Goal: Task Accomplishment & Management: Use online tool/utility

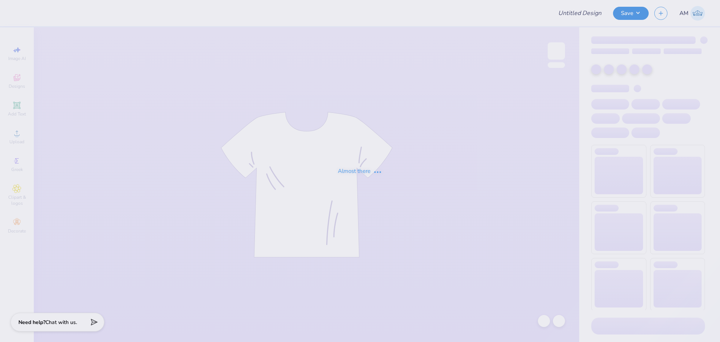
type input "I HEART INMO"
type input "Aleigha Le : [GEOGRAPHIC_DATA][US_STATE] at [GEOGRAPHIC_DATA]"
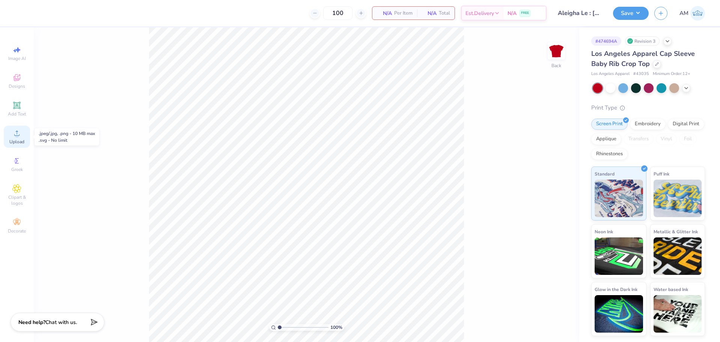
click at [10, 132] on div "Upload" at bounding box center [17, 137] width 26 height 22
click at [17, 134] on icon at bounding box center [16, 133] width 5 height 5
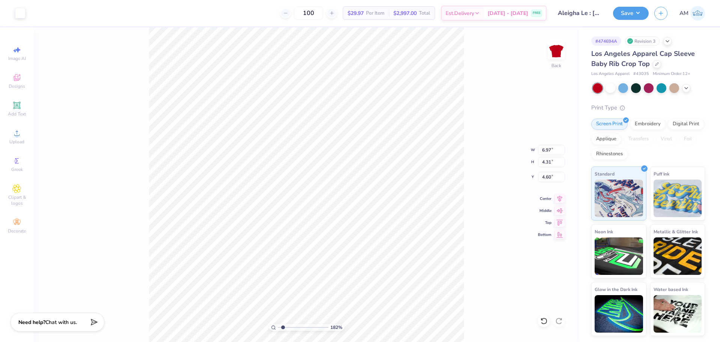
type input "1.49212329151837"
click at [547, 151] on input "6.97" at bounding box center [551, 150] width 27 height 11
type input "8"
type input "7"
type input "1.49212329151837"
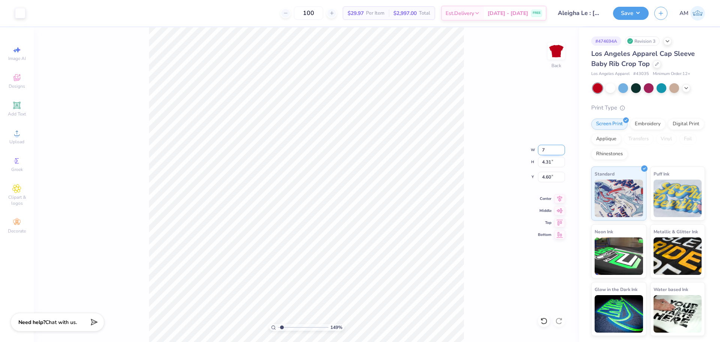
type input "7.00"
type input "4.32"
type input "4.59"
drag, startPoint x: 280, startPoint y: 327, endPoint x: 256, endPoint y: 327, distance: 23.3
type input "1"
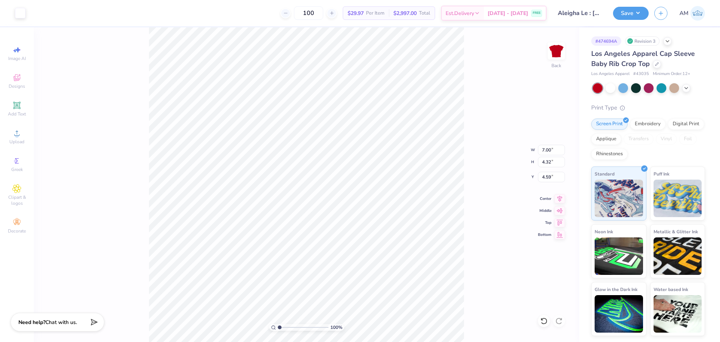
click at [278, 327] on input "range" at bounding box center [303, 327] width 51 height 7
click at [547, 178] on input "4.59" at bounding box center [551, 177] width 27 height 11
type input "2.00"
click at [559, 200] on icon at bounding box center [560, 198] width 5 height 6
click at [475, 198] on div "100 % Back W 7.00 7.00 " H 4.32 4.32 " Y 2.00 2.00 " Center Middle Top Bottom" at bounding box center [307, 184] width 546 height 315
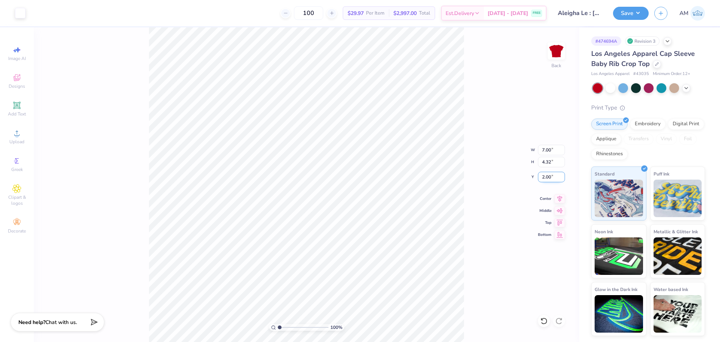
click at [546, 179] on input "2.00" at bounding box center [551, 177] width 27 height 11
type input "3.00"
click at [468, 187] on div "100 % Back W 7.00 7.00 " H 4.32 4.32 " Y 3.00 3.00 " Center Middle Top Bottom" at bounding box center [307, 184] width 546 height 315
type input "1"
click at [542, 177] on input "3.00" at bounding box center [551, 177] width 27 height 11
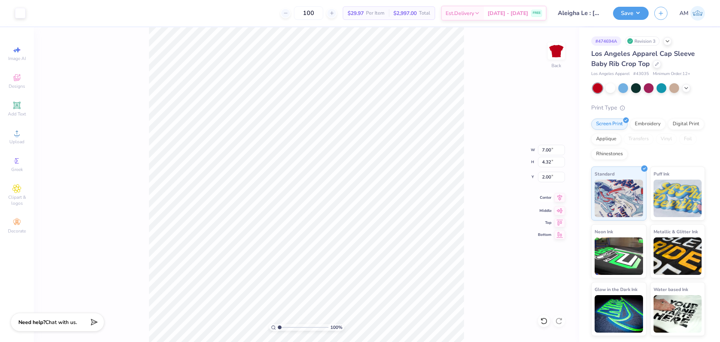
click at [561, 201] on icon at bounding box center [560, 197] width 11 height 9
click at [542, 177] on input "2.00" at bounding box center [551, 177] width 27 height 11
type input "3.00"
click at [558, 198] on icon at bounding box center [560, 197] width 11 height 9
click at [633, 14] on button "Save" at bounding box center [631, 12] width 36 height 13
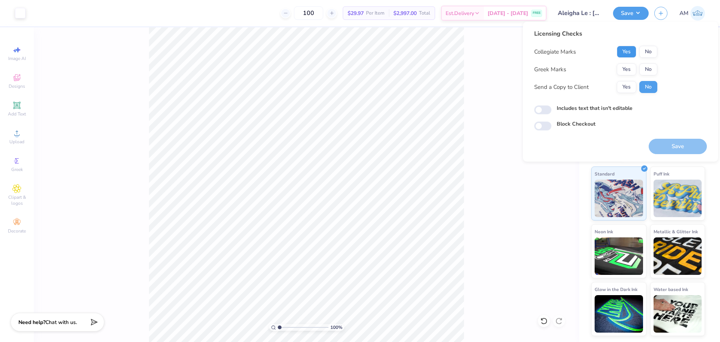
click at [630, 52] on button "Yes" at bounding box center [627, 52] width 20 height 12
click at [628, 69] on button "Yes" at bounding box center [627, 69] width 20 height 12
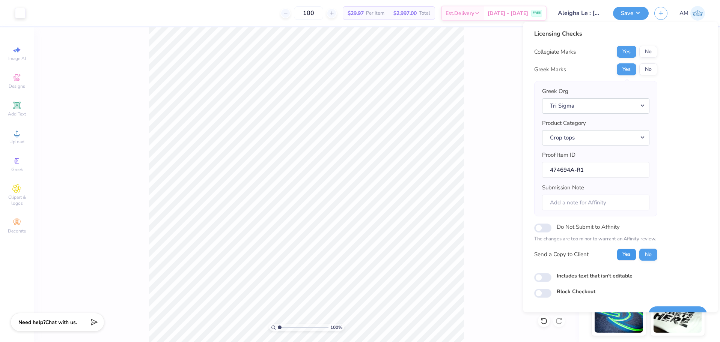
click at [629, 256] on button "Yes" at bounding box center [627, 255] width 20 height 12
click at [542, 277] on input "Includes text that isn't editable" at bounding box center [542, 277] width 17 height 9
checkbox input "true"
click at [630, 257] on button "Yes" at bounding box center [627, 255] width 20 height 12
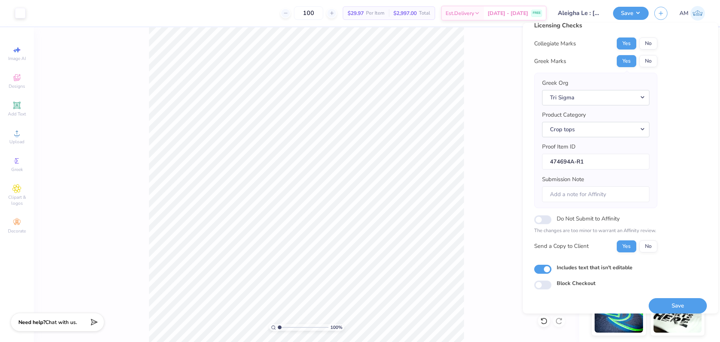
scroll to position [17, 0]
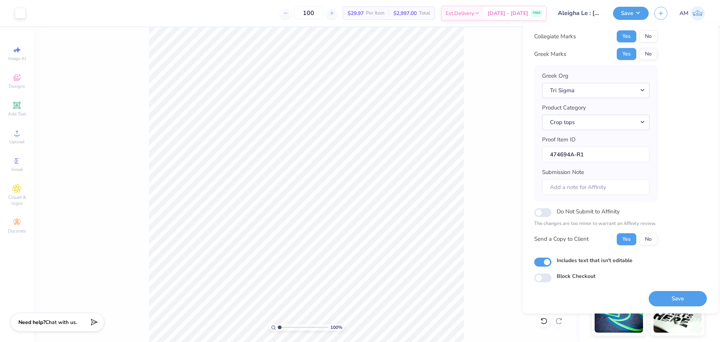
click at [674, 303] on button "Save" at bounding box center [678, 298] width 58 height 15
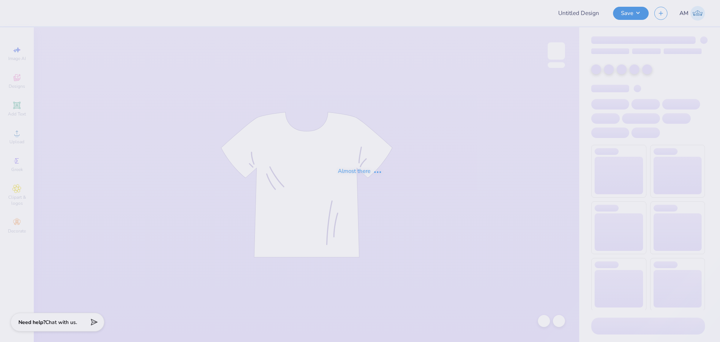
type input "Delta Chi F1 Fall 2025 Merch"
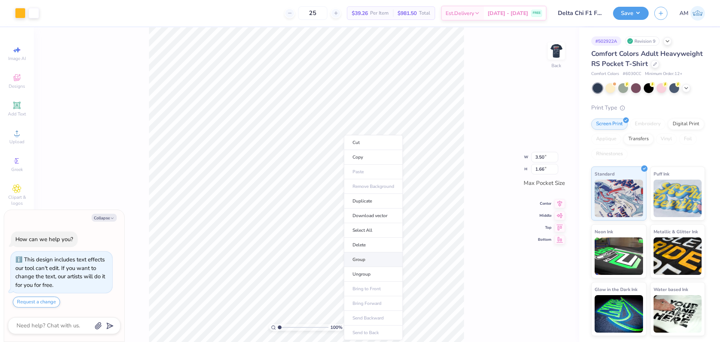
click at [369, 259] on li "Group" at bounding box center [373, 260] width 59 height 15
click at [561, 197] on icon at bounding box center [560, 196] width 11 height 9
type textarea "x"
type input "13.21"
type input "6.63"
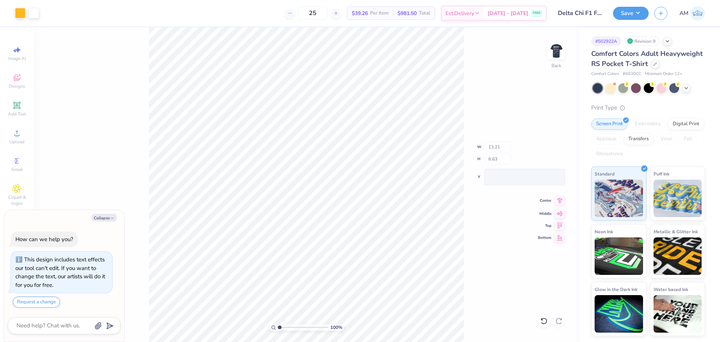
click at [561, 209] on div "100 % Back W 13.21 H 6.63 Y Center Middle Top Bottom" at bounding box center [307, 184] width 546 height 315
click at [544, 319] on icon at bounding box center [544, 322] width 8 height 8
click at [544, 319] on div "100 % Back" at bounding box center [307, 184] width 546 height 315
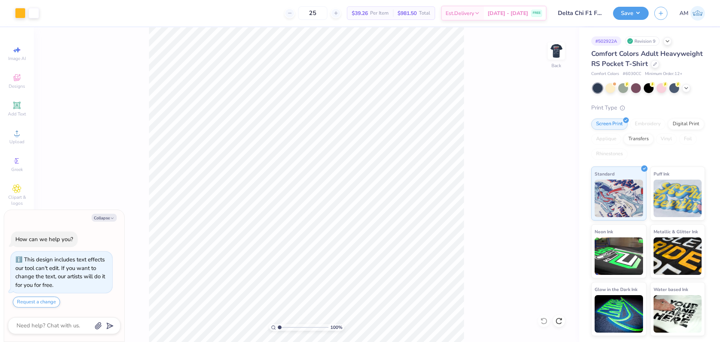
click at [544, 319] on div "100 % Back" at bounding box center [307, 184] width 546 height 315
click at [357, 255] on li "Group" at bounding box center [369, 256] width 59 height 15
click at [559, 198] on icon at bounding box center [560, 196] width 11 height 9
click at [561, 208] on icon at bounding box center [560, 208] width 6 height 5
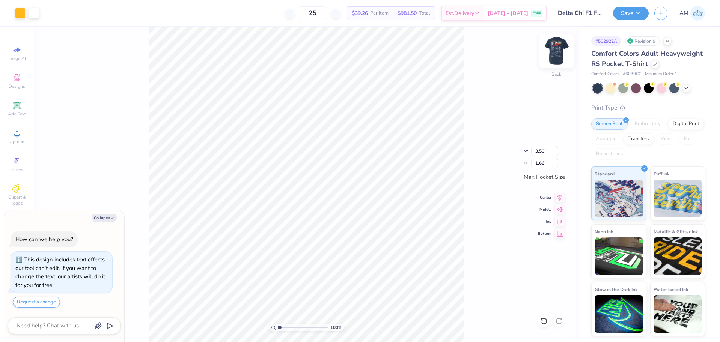
click at [559, 49] on img at bounding box center [556, 51] width 30 height 30
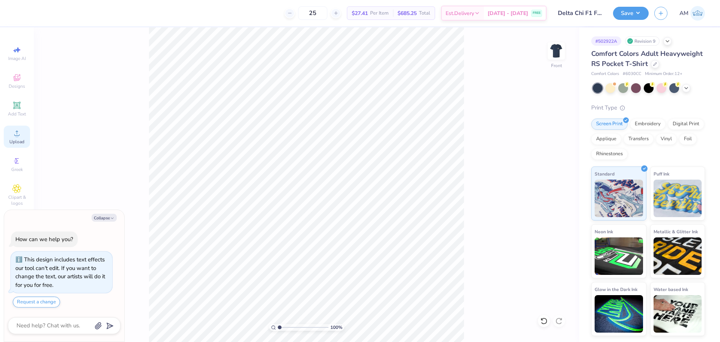
click at [18, 137] on icon at bounding box center [16, 133] width 9 height 9
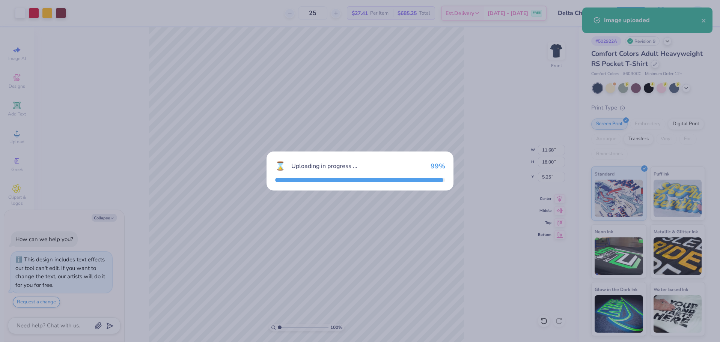
type textarea "x"
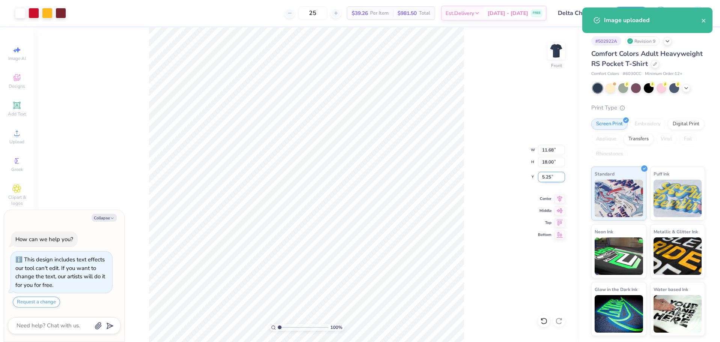
click at [550, 179] on input "5.25" at bounding box center [551, 177] width 27 height 11
type input "3"
type textarea "x"
type input "3.00"
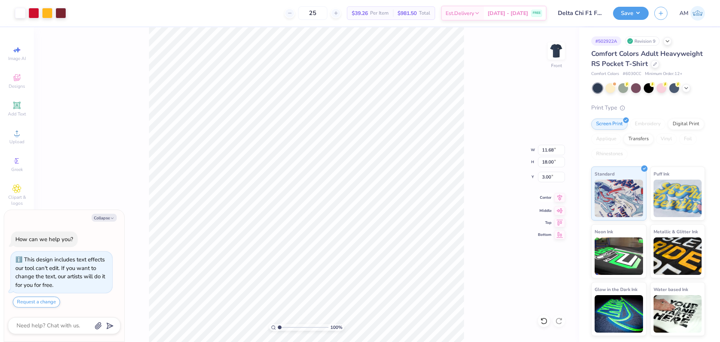
click at [559, 202] on icon at bounding box center [560, 197] width 11 height 9
click at [631, 15] on button "Save" at bounding box center [631, 12] width 36 height 13
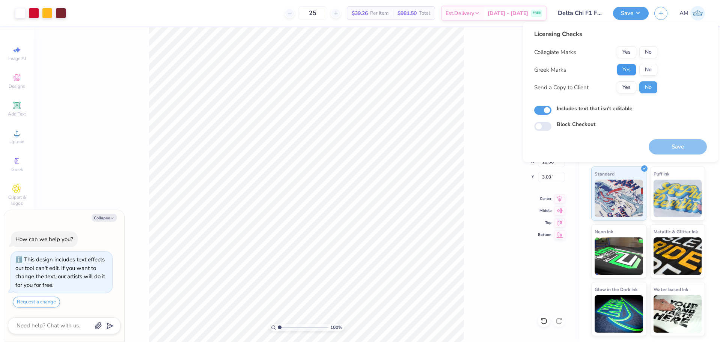
click at [634, 69] on button "Yes" at bounding box center [627, 70] width 20 height 12
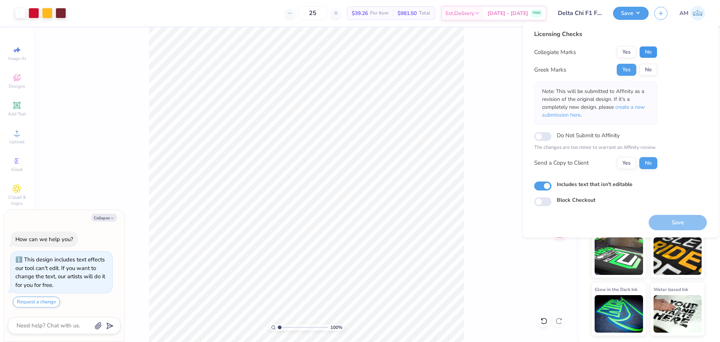
click at [649, 54] on button "No" at bounding box center [648, 52] width 18 height 12
click at [624, 165] on button "Yes" at bounding box center [627, 163] width 20 height 12
click at [685, 222] on button "Save" at bounding box center [678, 222] width 58 height 15
type textarea "x"
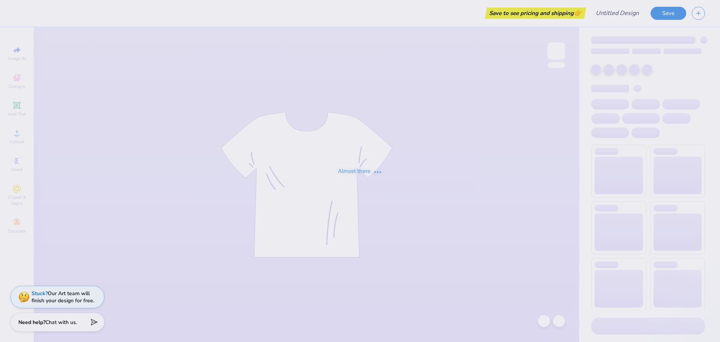
type input "[PERSON_NAME] [PERSON_NAME] : [GEOGRAPHIC_DATA][US_STATE]"
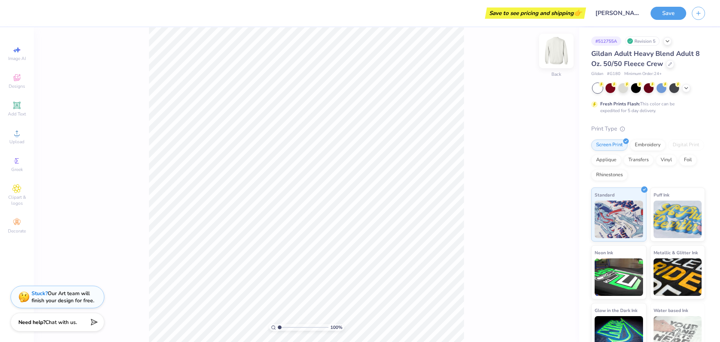
click at [558, 55] on img at bounding box center [556, 51] width 30 height 30
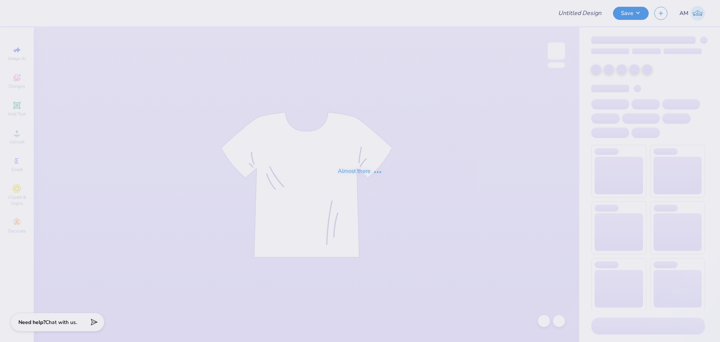
type input "[PERSON_NAME] [PERSON_NAME] : [GEOGRAPHIC_DATA][US_STATE]"
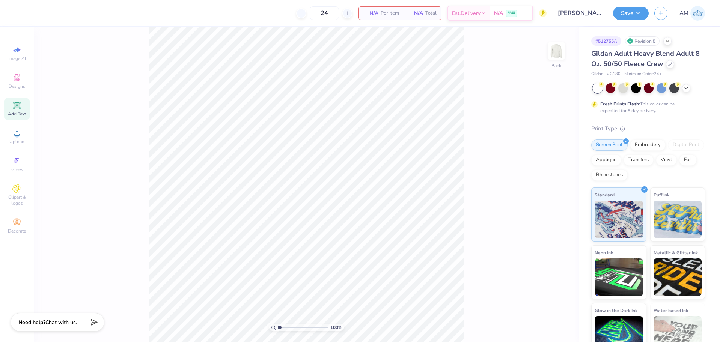
click at [18, 104] on icon at bounding box center [17, 105] width 6 height 6
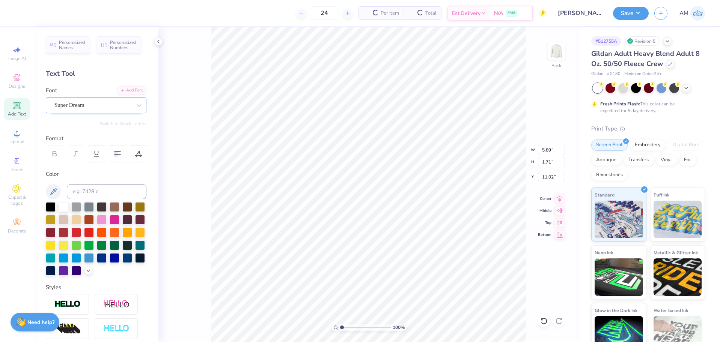
click at [106, 107] on div "Super Dream" at bounding box center [93, 105] width 79 height 12
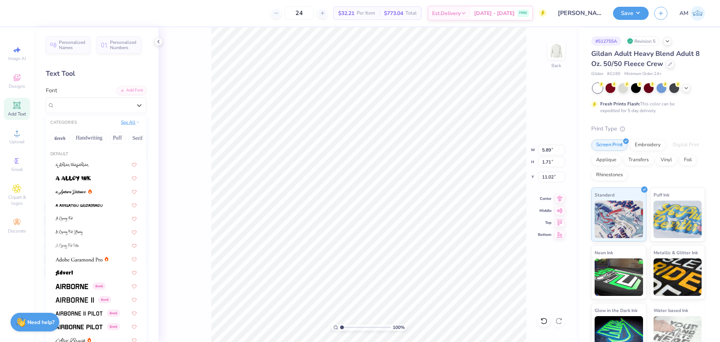
click at [127, 121] on button "See All" at bounding box center [130, 123] width 23 height 8
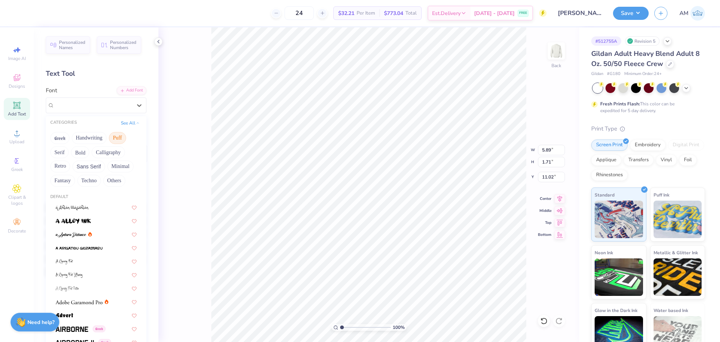
click at [113, 137] on button "Puff" at bounding box center [117, 138] width 17 height 12
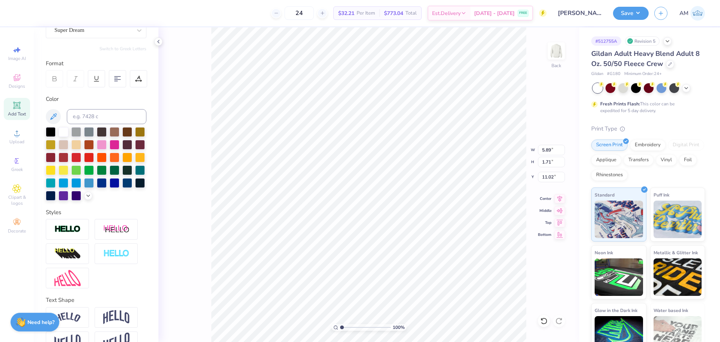
scroll to position [6, 1]
type textarea "PKT"
click at [81, 180] on div at bounding box center [76, 183] width 10 height 10
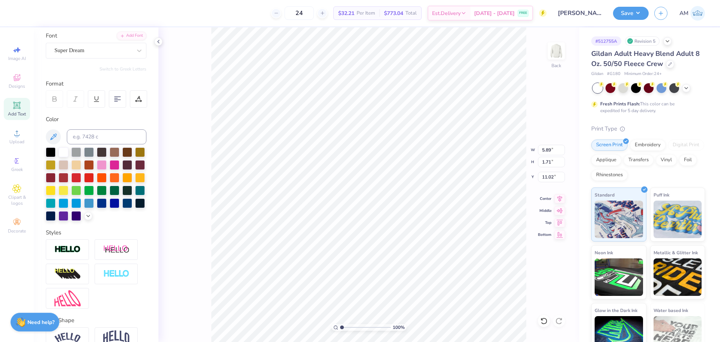
scroll to position [0, 0]
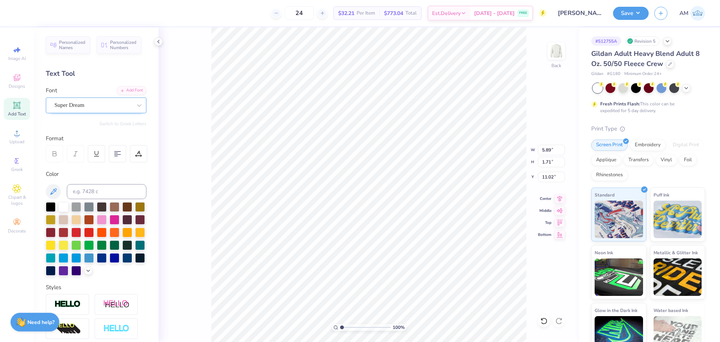
click at [98, 101] on div "Super Dream" at bounding box center [93, 105] width 79 height 12
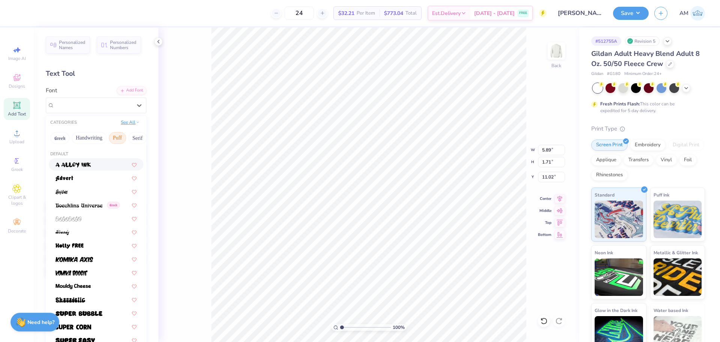
click at [127, 122] on button "See All" at bounding box center [130, 123] width 23 height 8
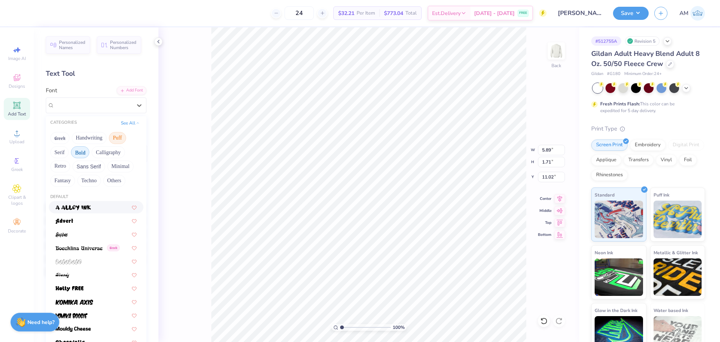
click at [84, 155] on button "Bold" at bounding box center [80, 152] width 18 height 12
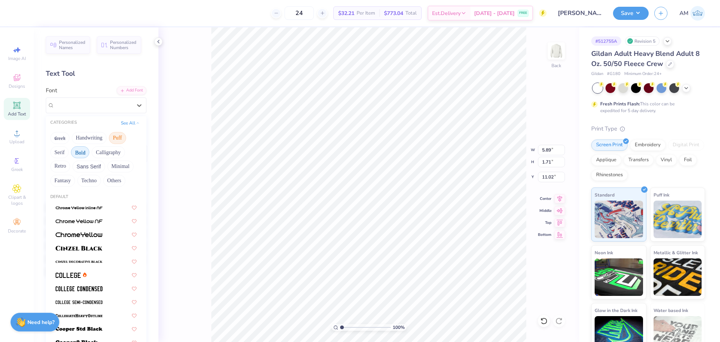
click at [114, 139] on button "Puff" at bounding box center [117, 138] width 17 height 12
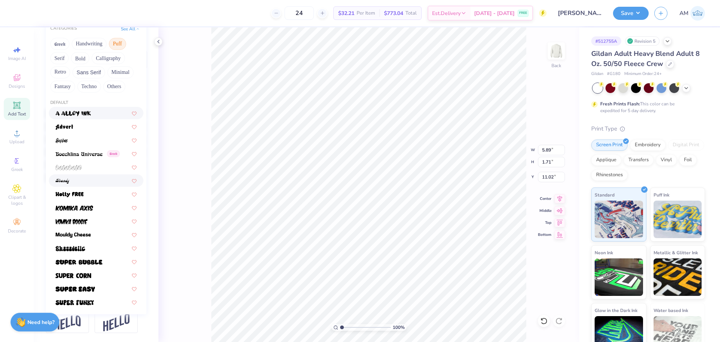
scroll to position [107, 0]
click at [75, 192] on img at bounding box center [70, 194] width 28 height 5
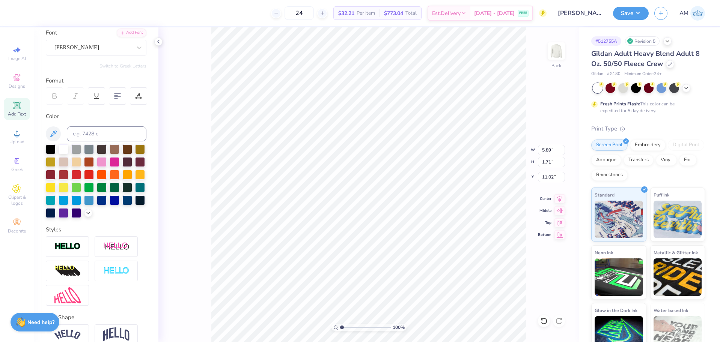
scroll to position [0, 0]
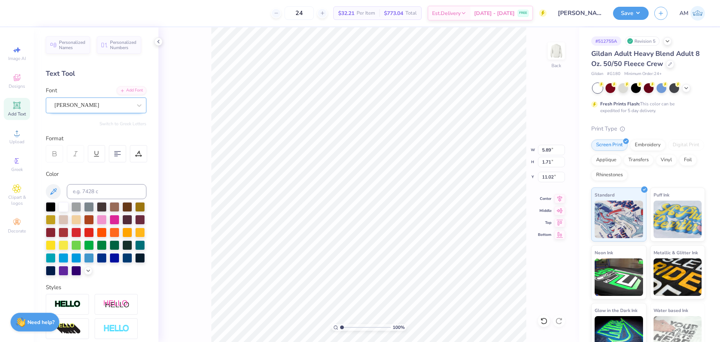
click at [108, 101] on div "Holly FREE" at bounding box center [93, 105] width 79 height 12
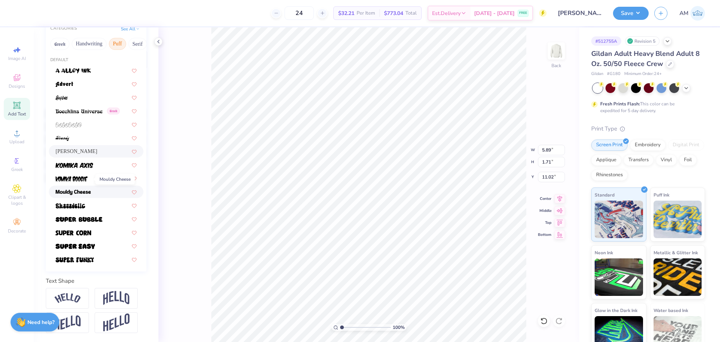
scroll to position [69, 0]
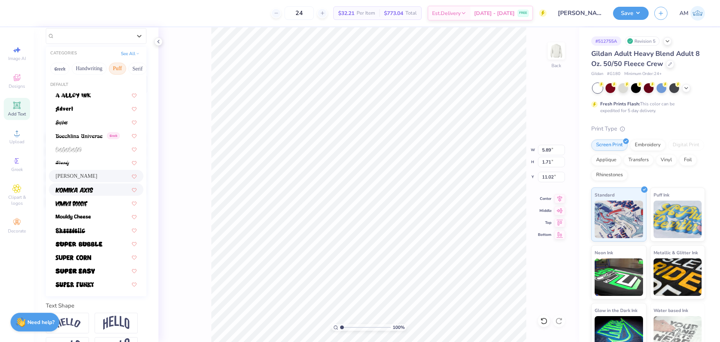
click at [88, 191] on img at bounding box center [75, 190] width 38 height 5
click at [95, 39] on div "Komika Axis" at bounding box center [93, 36] width 79 height 12
click at [129, 51] on button "See All" at bounding box center [130, 53] width 23 height 8
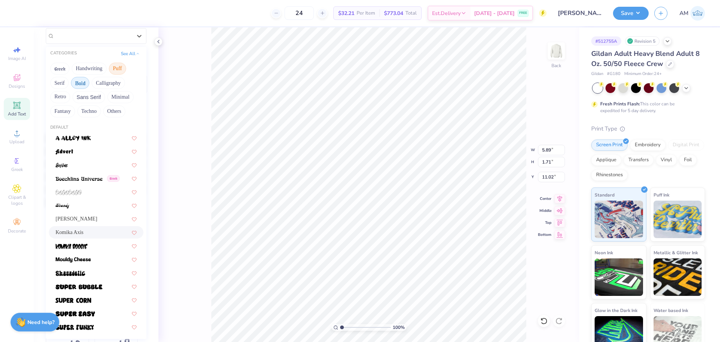
click at [83, 82] on button "Bold" at bounding box center [80, 83] width 18 height 12
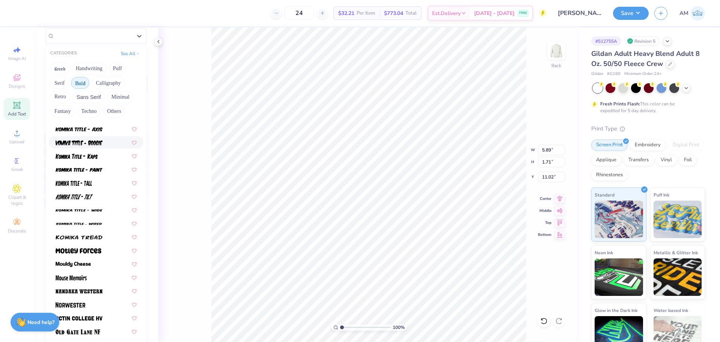
scroll to position [526, 0]
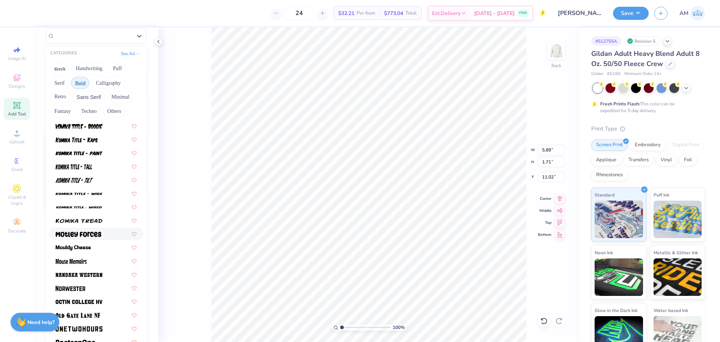
click at [85, 235] on img at bounding box center [79, 234] width 46 height 5
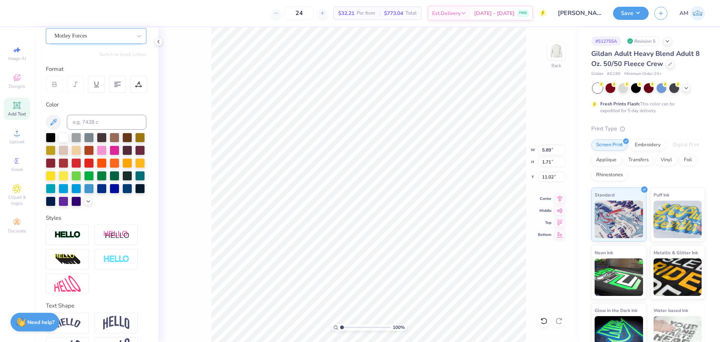
click at [74, 37] on div "Motley Forces" at bounding box center [93, 36] width 79 height 12
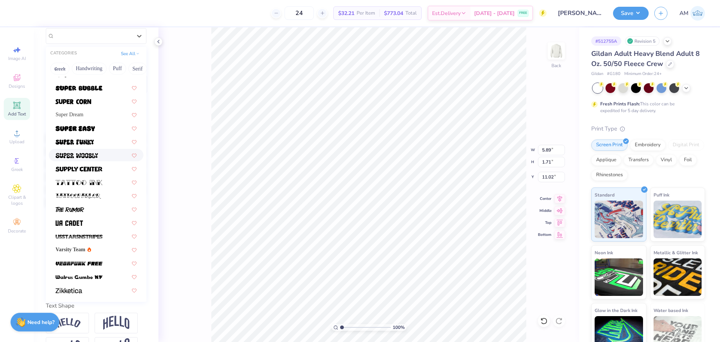
scroll to position [819, 0]
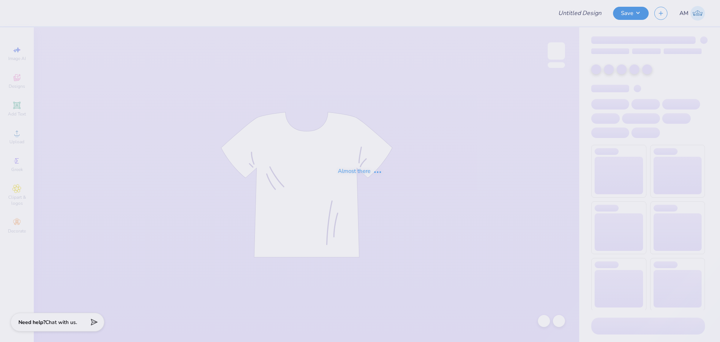
type input "[PERSON_NAME] [PERSON_NAME] : [GEOGRAPHIC_DATA][US_STATE]"
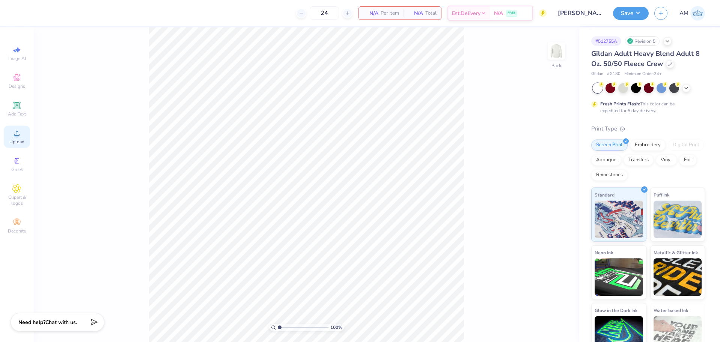
click at [20, 139] on div "Upload" at bounding box center [17, 137] width 26 height 22
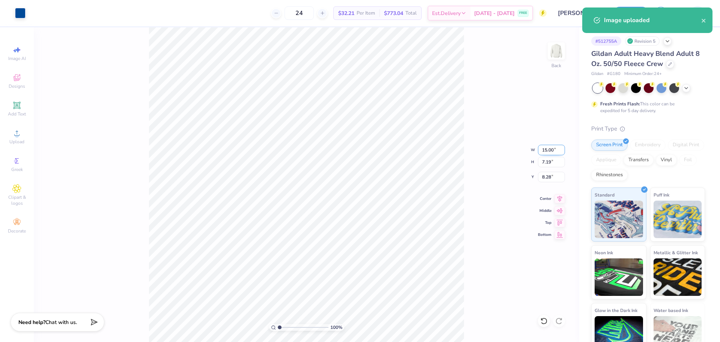
click at [547, 152] on input "15.00" at bounding box center [551, 150] width 27 height 11
type input "4.00"
type input "1.92"
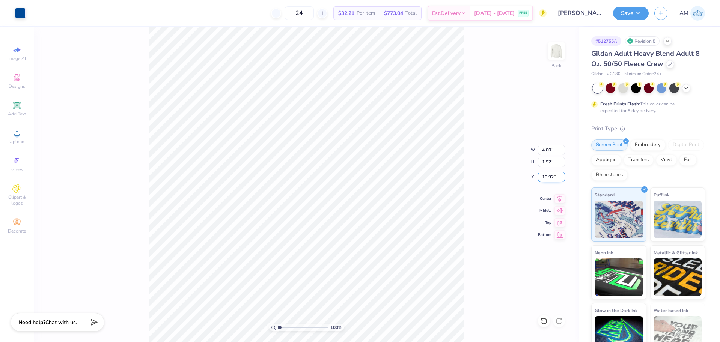
click at [547, 177] on input "10.92" at bounding box center [551, 177] width 27 height 11
type input "3.00"
type input "2.01445811466782"
click at [544, 151] on input "4.00" at bounding box center [551, 150] width 27 height 11
type input "4.05"
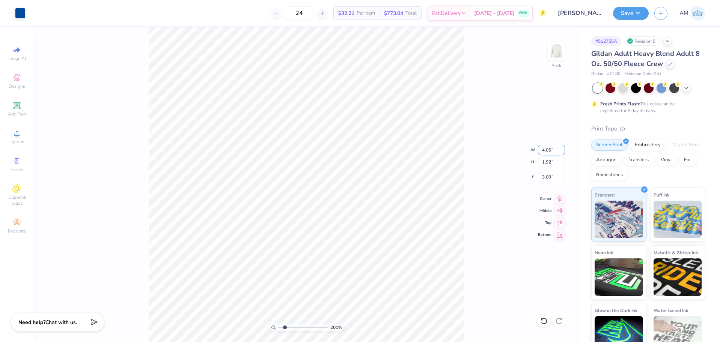
type input "2.01445811466782"
type input "1.94"
click at [548, 177] on input "2.99" at bounding box center [551, 177] width 27 height 11
type input "3"
type input "2.01445811466782"
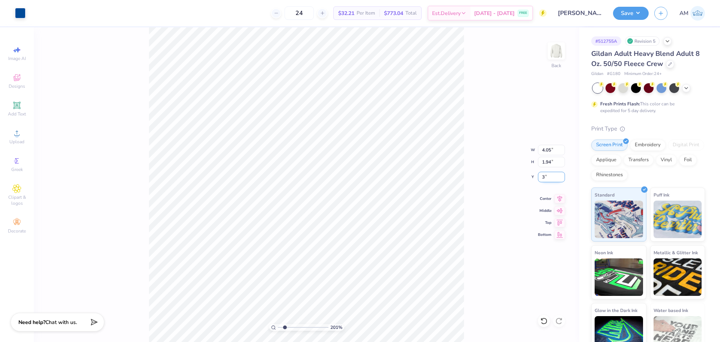
type input "3.00"
click at [561, 197] on icon at bounding box center [560, 198] width 5 height 6
click at [557, 57] on img at bounding box center [556, 51] width 30 height 30
click at [15, 140] on span "Upload" at bounding box center [16, 142] width 15 height 6
drag, startPoint x: 284, startPoint y: 327, endPoint x: 232, endPoint y: 329, distance: 51.8
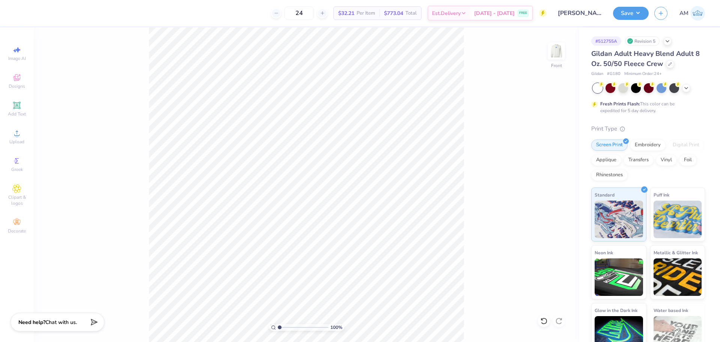
type input "1"
click at [278, 329] on input "range" at bounding box center [303, 327] width 51 height 7
click at [14, 138] on div "Upload" at bounding box center [17, 137] width 26 height 22
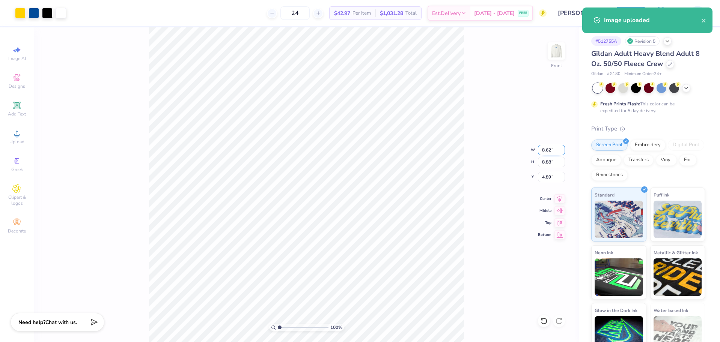
click at [546, 154] on input "8.62" at bounding box center [551, 150] width 27 height 11
type input "12.50"
type input "12.89"
type input "2.89"
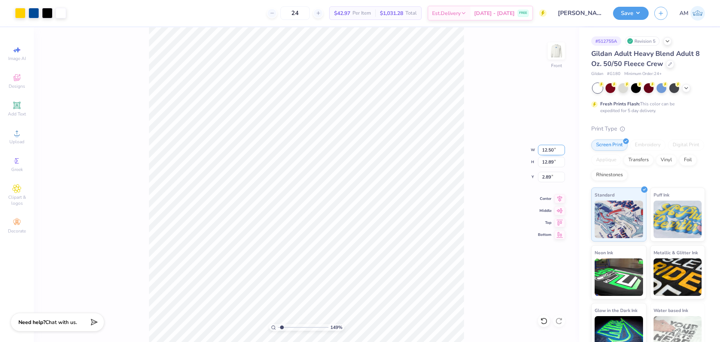
type input "1"
click at [547, 175] on input "2.89" at bounding box center [551, 177] width 27 height 11
type input "3.00"
click at [560, 202] on icon at bounding box center [560, 197] width 11 height 9
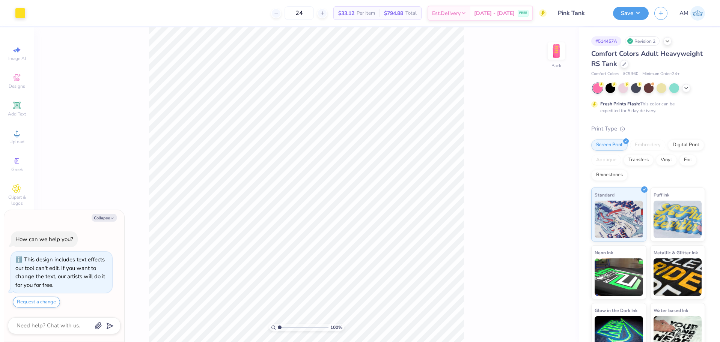
type textarea "x"
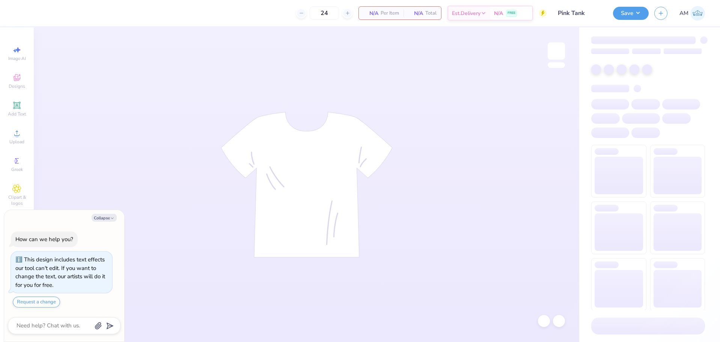
type textarea "x"
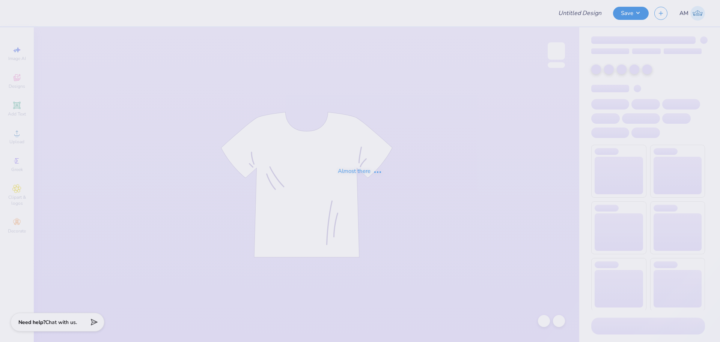
type input "[PERSON_NAME] [PERSON_NAME] : [GEOGRAPHIC_DATA][US_STATE]"
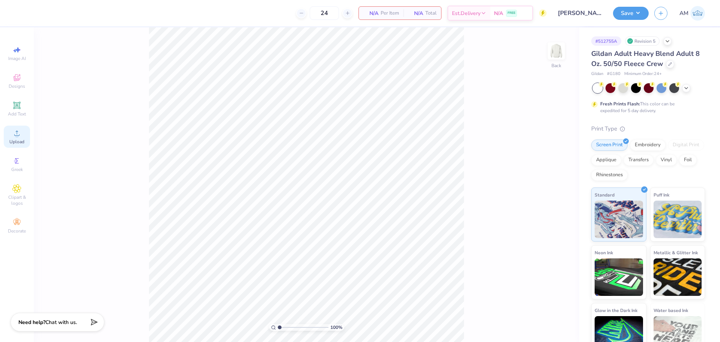
click at [12, 136] on div "Upload" at bounding box center [17, 137] width 26 height 22
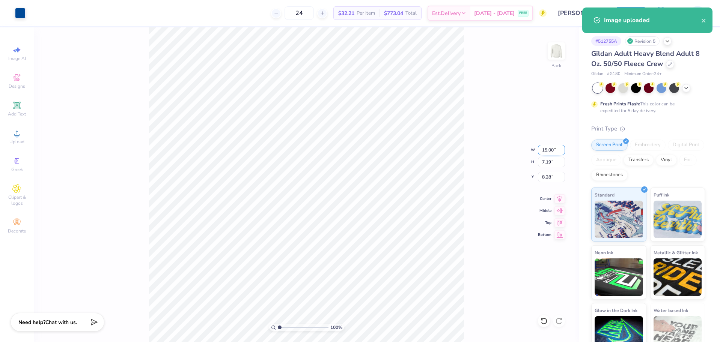
click at [548, 151] on input "15.00" at bounding box center [551, 150] width 27 height 11
type input "4.00"
type input "1.92"
click at [549, 176] on input "10.92" at bounding box center [551, 177] width 27 height 11
type input "3.00"
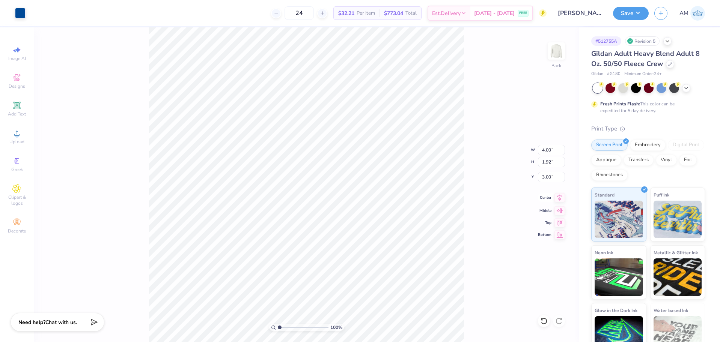
click at [559, 197] on icon at bounding box center [560, 198] width 5 height 6
click at [565, 54] on div "100 % Back W 4.00 4.00 " H 1.92 1.92 " Y 3.00 3.00 " Center Middle Top Bottom" at bounding box center [307, 184] width 546 height 315
click at [559, 51] on img at bounding box center [556, 51] width 30 height 30
click at [19, 134] on icon at bounding box center [16, 133] width 9 height 9
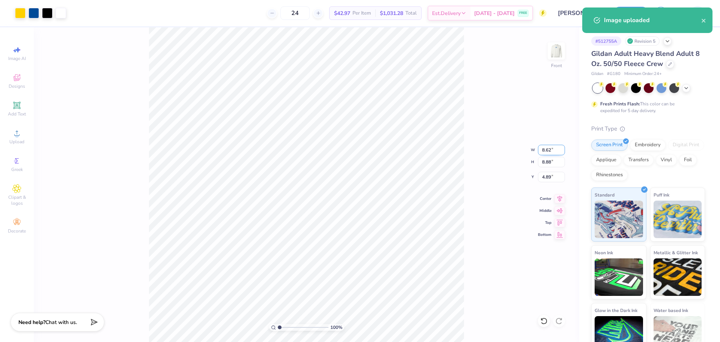
click at [548, 150] on input "8.62" at bounding box center [551, 150] width 27 height 11
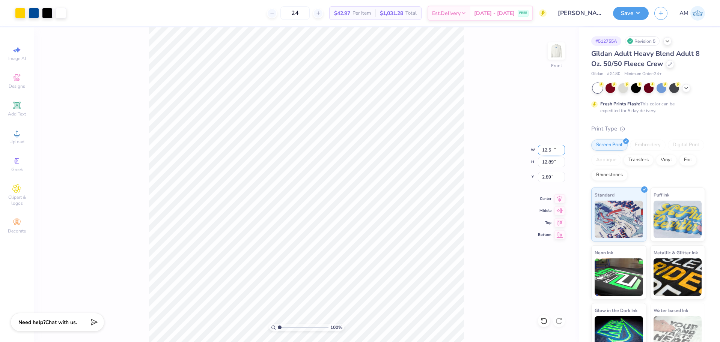
type input "12.50"
type input "12.89"
click at [547, 181] on input "2.89" at bounding box center [551, 177] width 27 height 11
type input "3.00"
click at [562, 198] on icon at bounding box center [560, 197] width 11 height 9
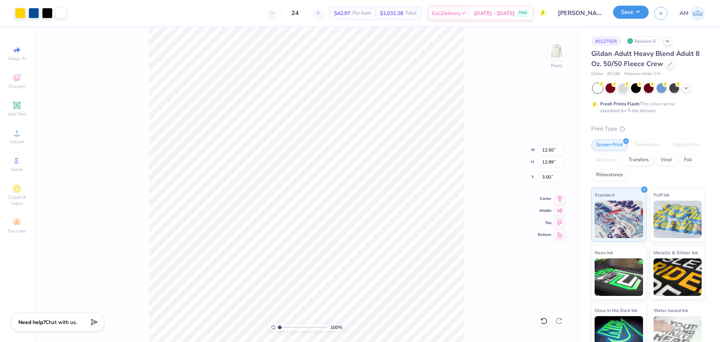
click at [636, 15] on button "Save" at bounding box center [631, 12] width 36 height 13
click at [555, 54] on img at bounding box center [556, 51] width 30 height 30
click at [562, 49] on img at bounding box center [556, 51] width 30 height 30
click at [561, 49] on img at bounding box center [556, 51] width 30 height 30
click at [627, 13] on button "Save" at bounding box center [631, 12] width 36 height 13
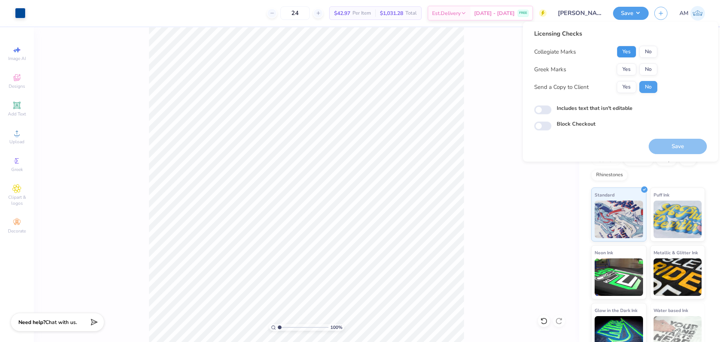
click at [626, 53] on button "Yes" at bounding box center [627, 52] width 20 height 12
click at [631, 71] on button "Yes" at bounding box center [627, 69] width 20 height 12
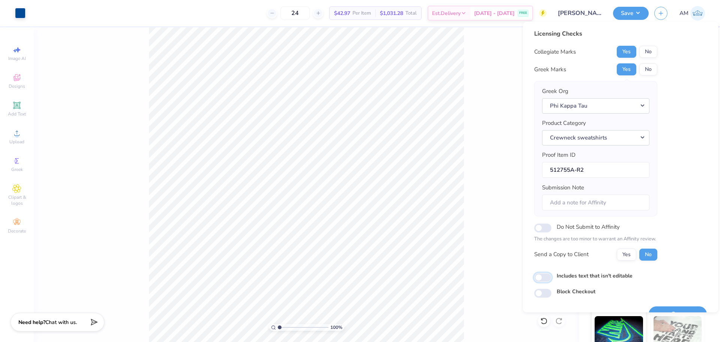
click at [542, 278] on input "Includes text that isn't editable" at bounding box center [542, 277] width 17 height 9
checkbox input "true"
click at [630, 256] on button "Yes" at bounding box center [627, 255] width 20 height 12
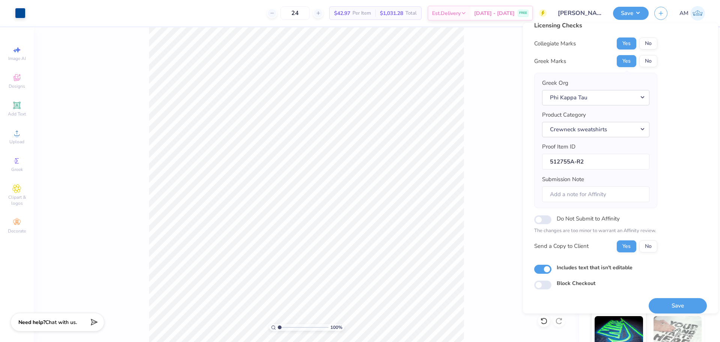
scroll to position [17, 0]
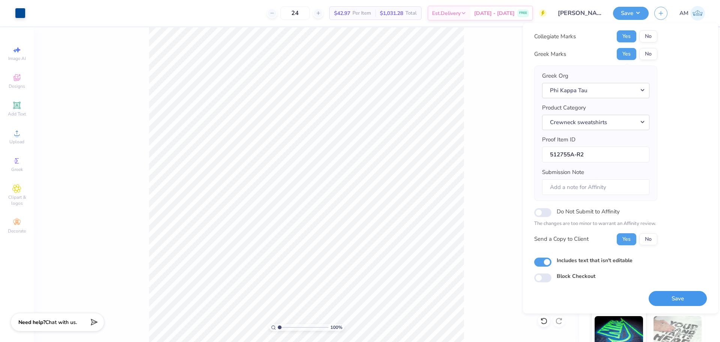
click at [677, 297] on button "Save" at bounding box center [678, 298] width 58 height 15
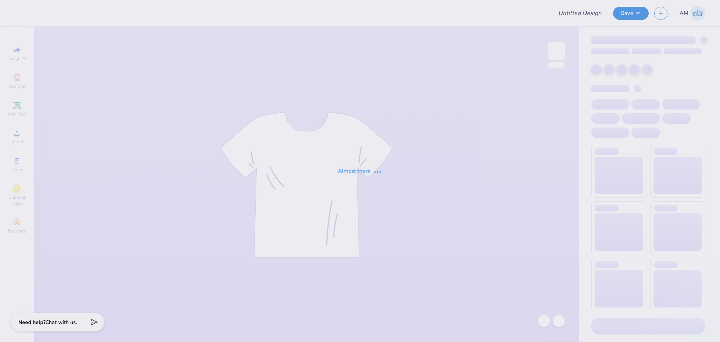
type input "Pink Tank"
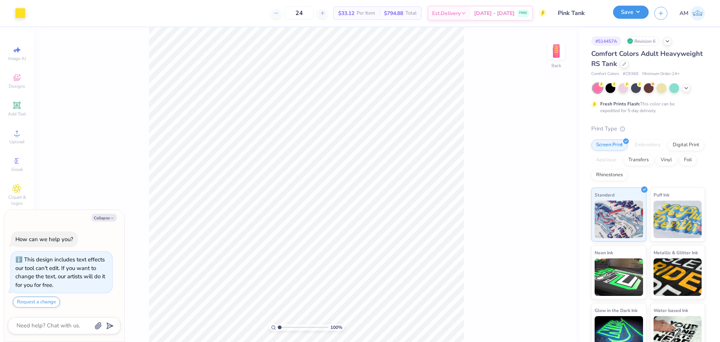
click at [622, 13] on button "Save" at bounding box center [631, 12] width 36 height 13
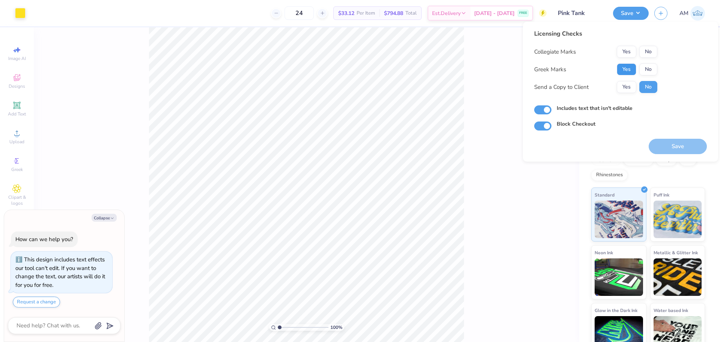
click at [624, 69] on button "Yes" at bounding box center [627, 69] width 20 height 12
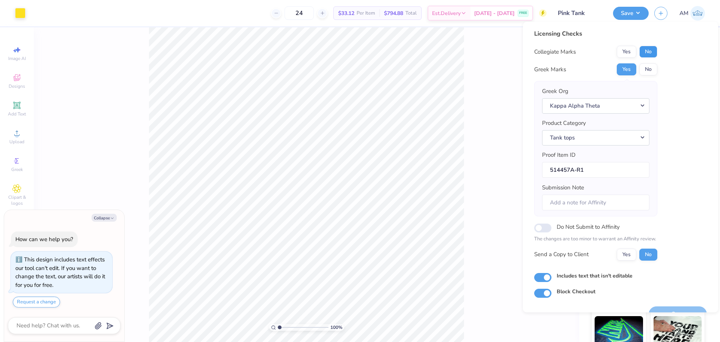
click at [649, 50] on button "No" at bounding box center [648, 52] width 18 height 12
click at [630, 255] on button "Yes" at bounding box center [627, 255] width 20 height 12
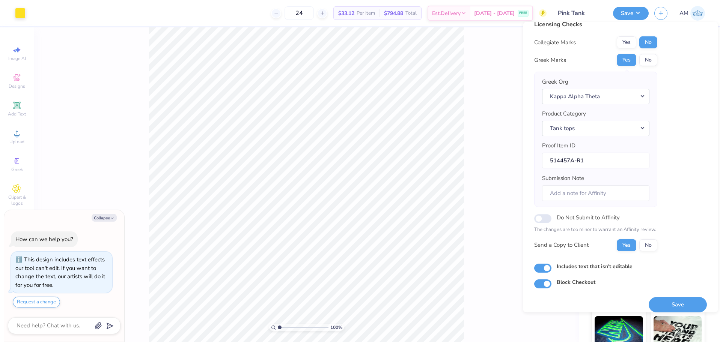
scroll to position [17, 0]
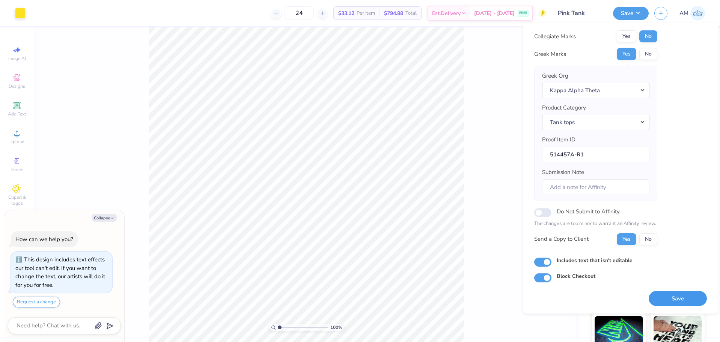
click at [680, 296] on button "Save" at bounding box center [678, 298] width 58 height 15
type textarea "x"
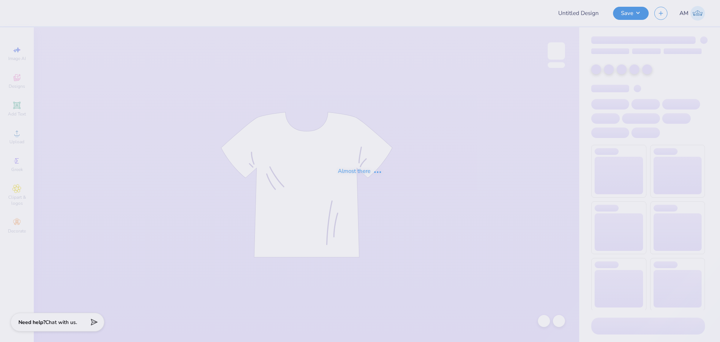
type input "Pink Tank"
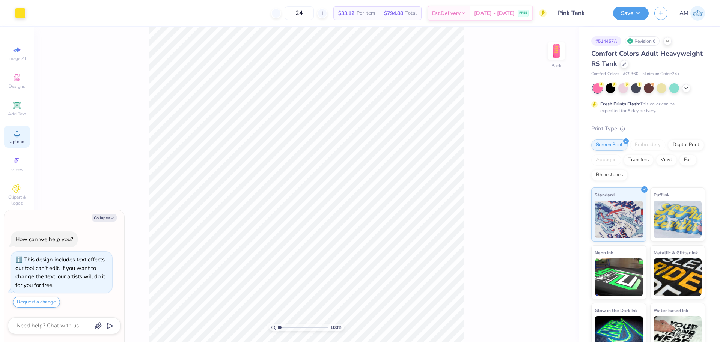
click at [15, 134] on icon at bounding box center [16, 133] width 9 height 9
type textarea "x"
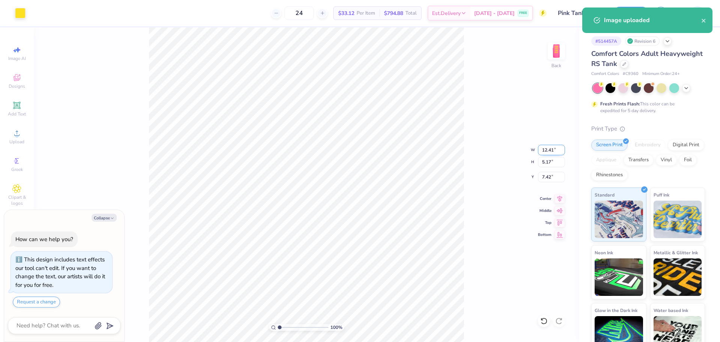
click at [547, 149] on input "12.41" at bounding box center [551, 150] width 27 height 11
type input "3.5"
type textarea "x"
type input "3.50"
type input "1.46"
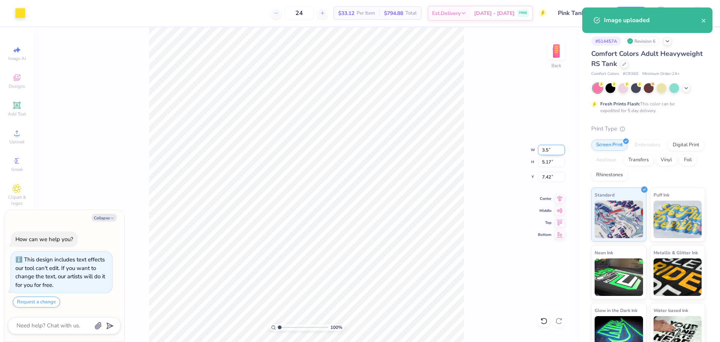
type input "9.27"
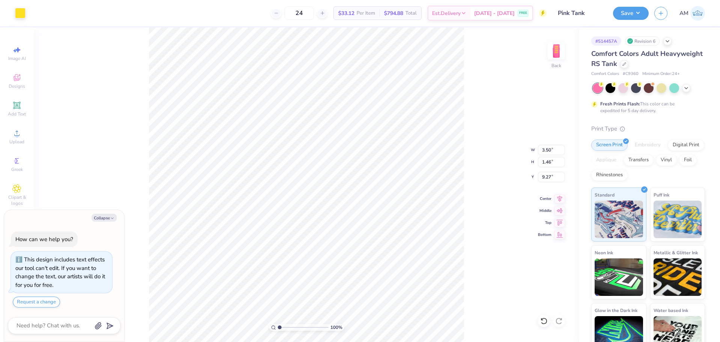
type textarea "x"
type input "7.26"
type textarea "x"
click at [544, 176] on input "7.26" at bounding box center [551, 177] width 27 height 11
type input "3"
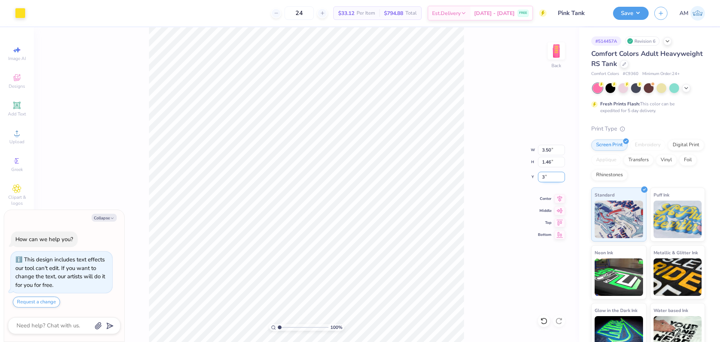
type textarea "x"
type input "3.00"
click at [625, 7] on button "Save" at bounding box center [631, 12] width 36 height 13
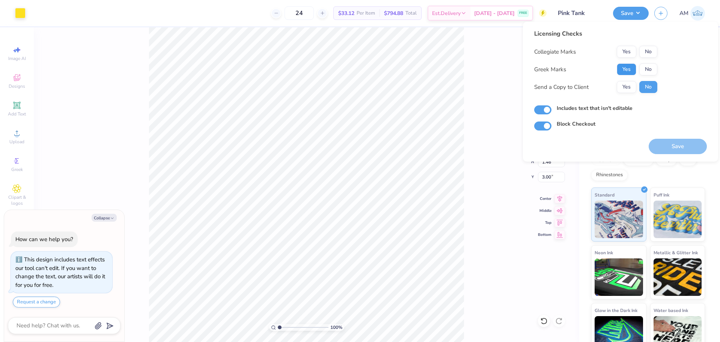
click at [625, 66] on button "Yes" at bounding box center [627, 69] width 20 height 12
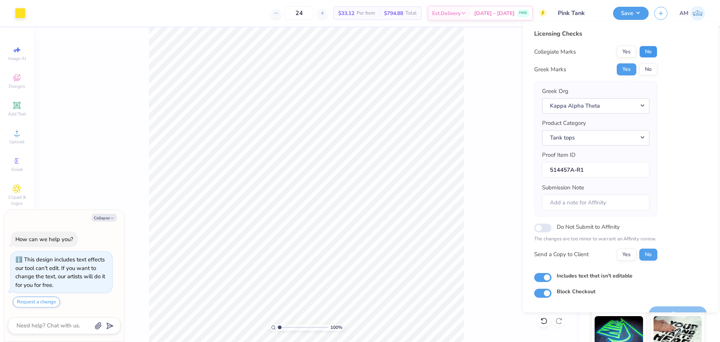
click at [643, 49] on button "No" at bounding box center [648, 52] width 18 height 12
click at [628, 256] on button "Yes" at bounding box center [627, 255] width 20 height 12
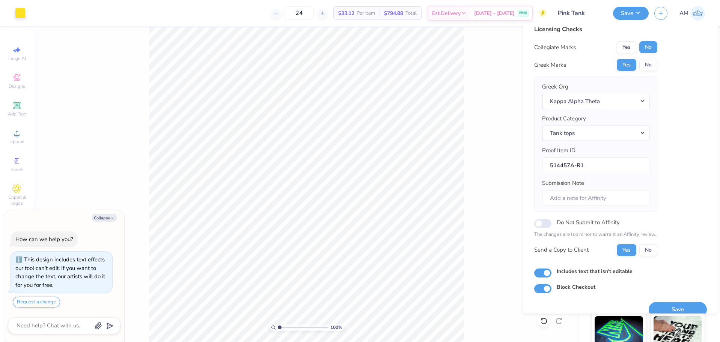
scroll to position [17, 0]
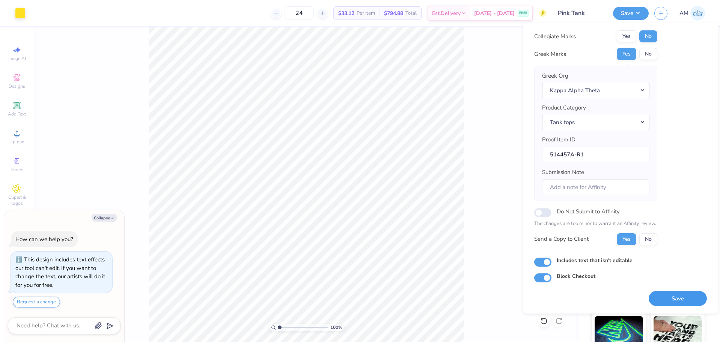
click at [677, 300] on button "Save" at bounding box center [678, 298] width 58 height 15
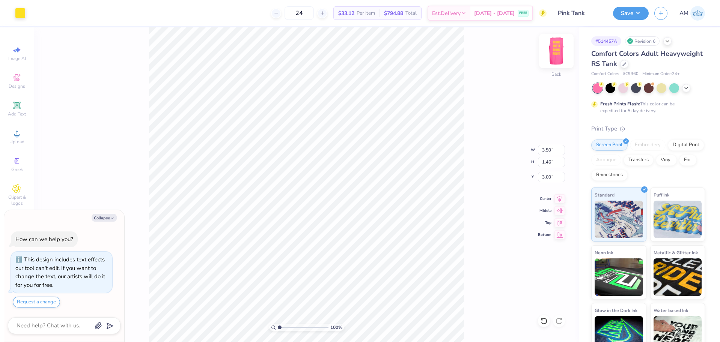
click at [554, 53] on img at bounding box center [556, 51] width 30 height 30
type textarea "x"
click at [561, 201] on icon at bounding box center [560, 203] width 11 height 9
